Goal: Check status: Check status

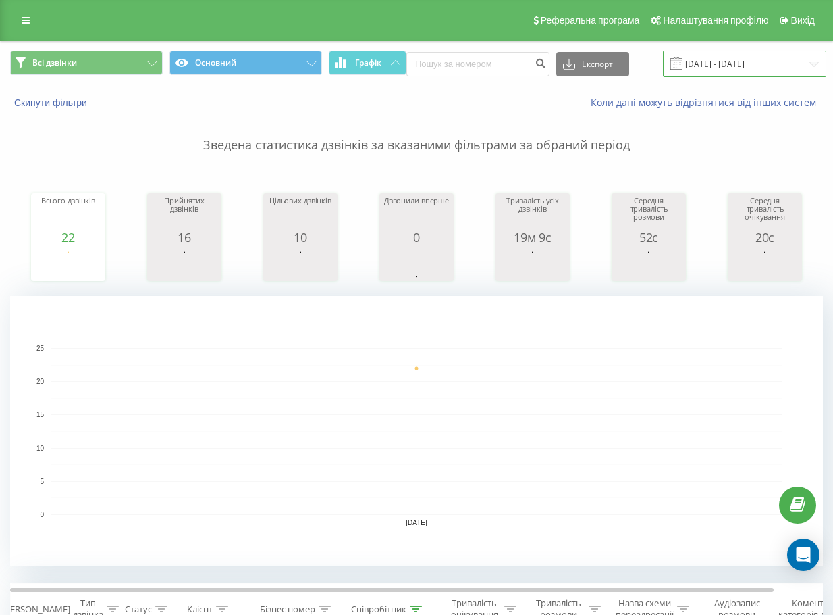
click at [708, 68] on input "[DATE] - [DATE]" at bounding box center [744, 64] width 163 height 26
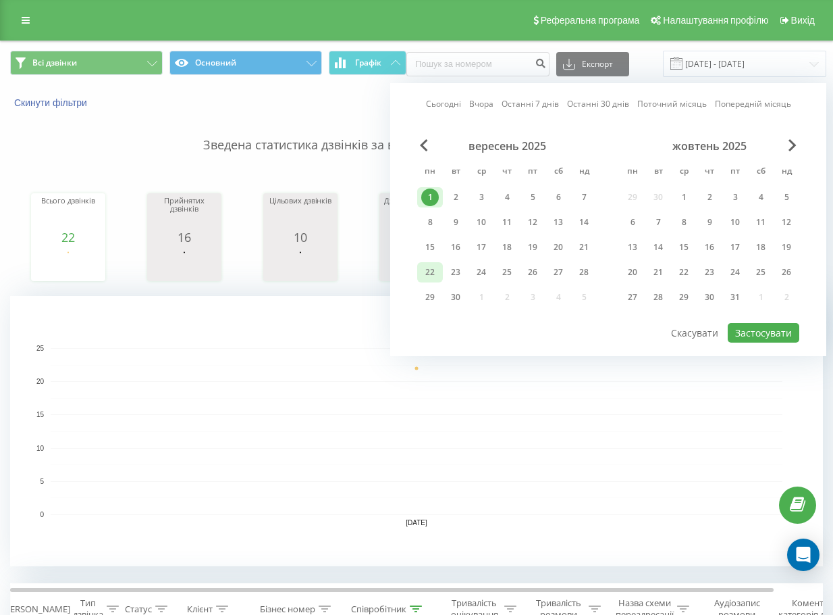
click at [436, 266] on div "22" at bounding box center [430, 272] width 18 height 18
click at [762, 332] on button "Застосувати" at bounding box center [764, 333] width 72 height 20
type input "[DATE] - [DATE]"
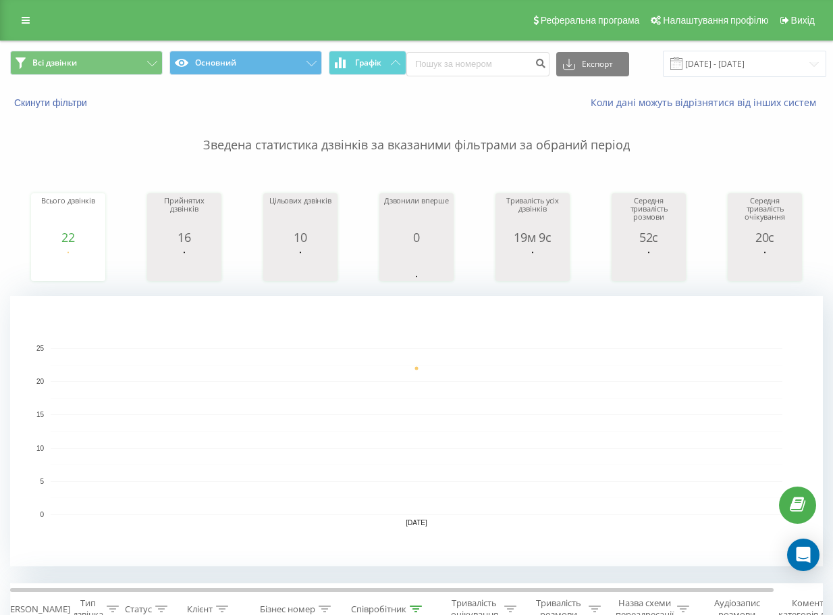
click at [744, 78] on div "Всі дзвінки Основний Графік Експорт .csv .xls .xlsx [DATE] - [DATE]" at bounding box center [417, 63] width 832 height 45
click at [729, 68] on input "[DATE] - [DATE]" at bounding box center [744, 64] width 163 height 26
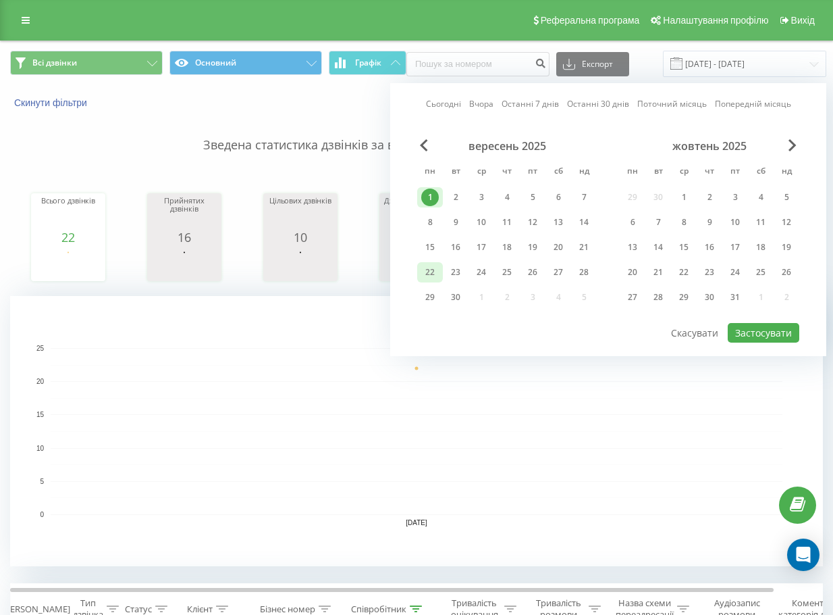
click at [432, 271] on div "22" at bounding box center [430, 272] width 18 height 18
click at [763, 328] on button "Застосувати" at bounding box center [764, 333] width 72 height 20
type input "[DATE] - [DATE]"
